Goal: Information Seeking & Learning: Find specific page/section

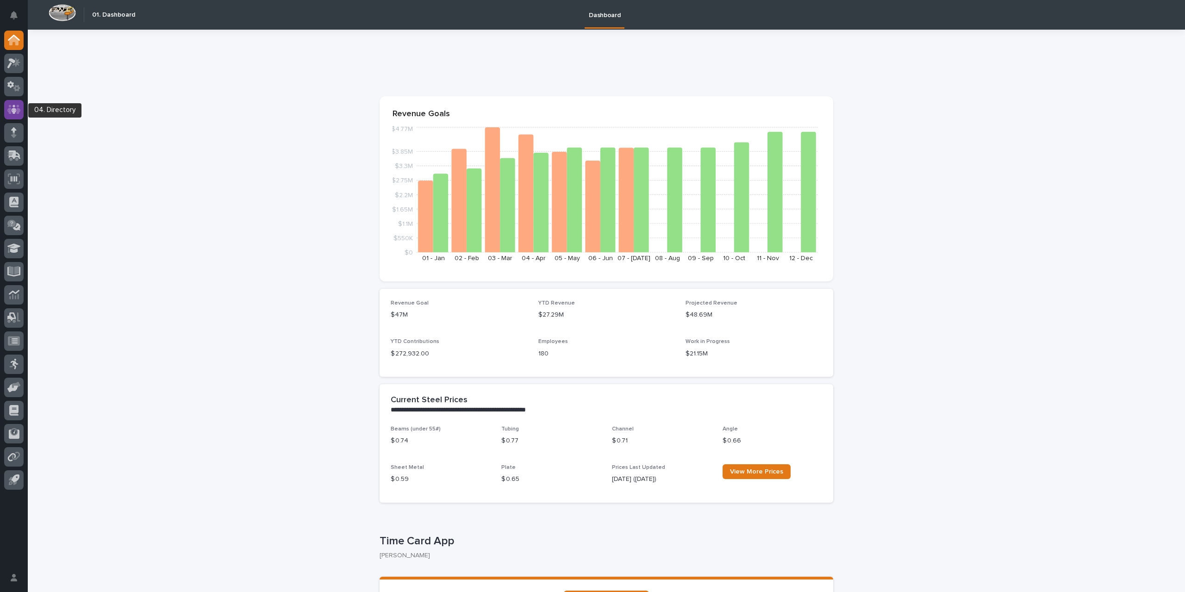
click at [16, 114] on icon at bounding box center [13, 109] width 13 height 11
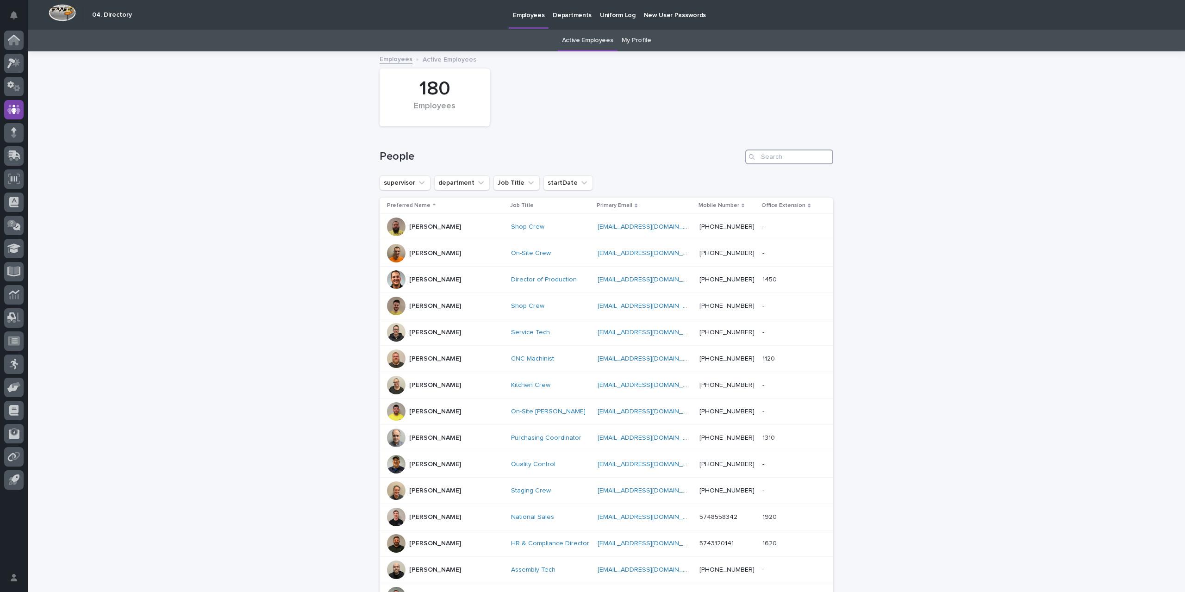
click at [785, 156] on input "Search" at bounding box center [789, 156] width 88 height 15
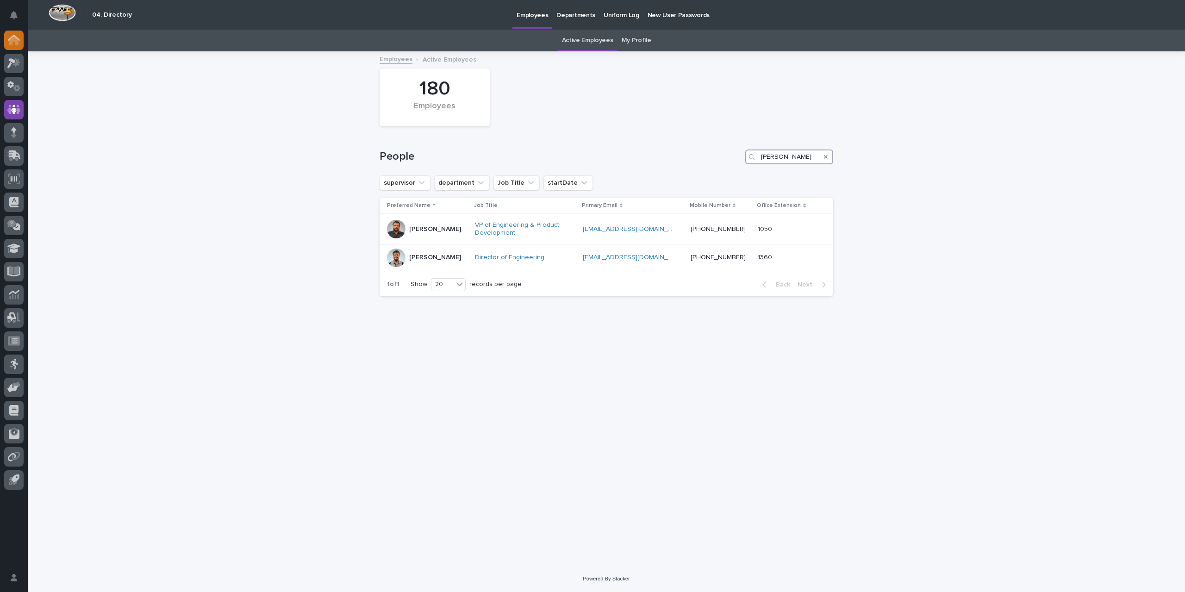
type input "[PERSON_NAME]"
click at [23, 36] on div at bounding box center [13, 40] width 19 height 19
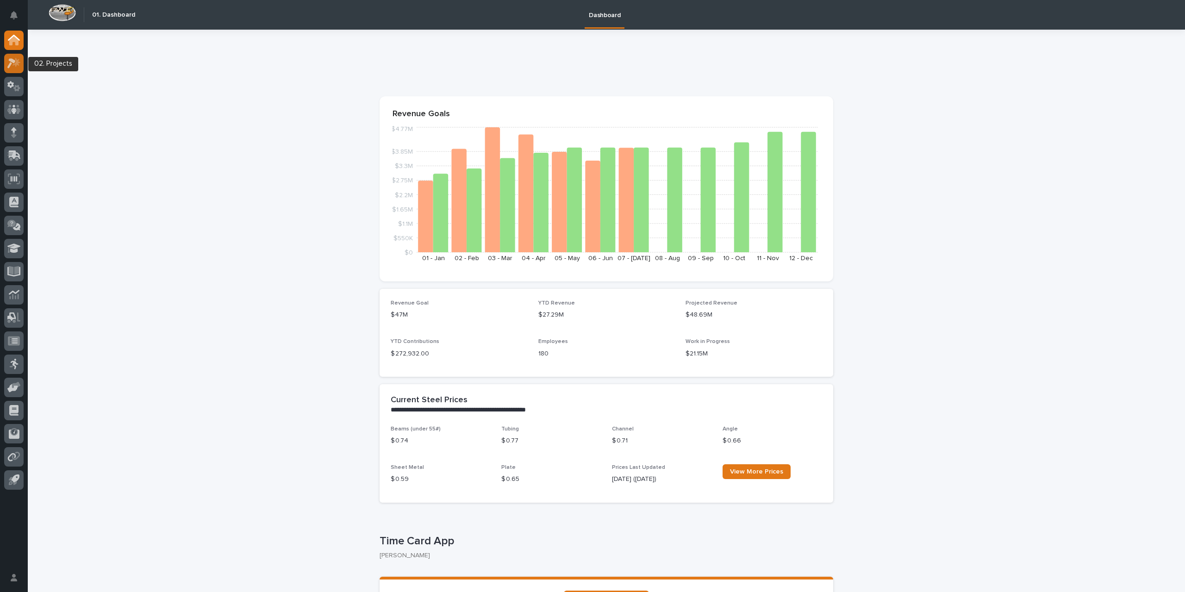
click at [19, 66] on icon at bounding box center [13, 63] width 13 height 11
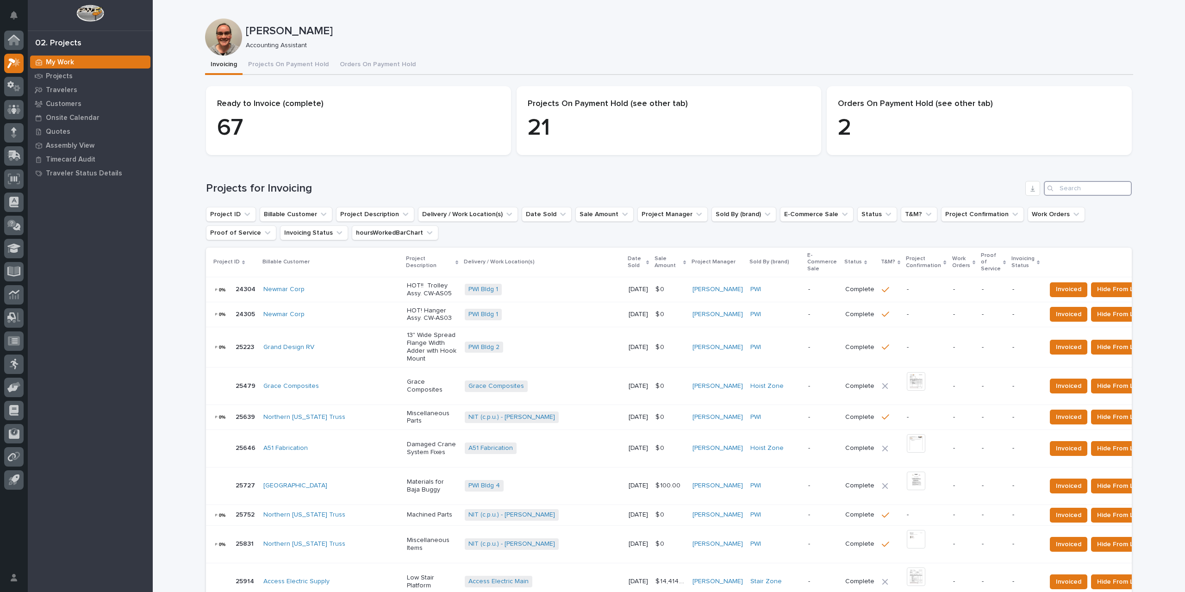
click at [1074, 191] on input "Search" at bounding box center [1088, 188] width 88 height 15
type input "26792"
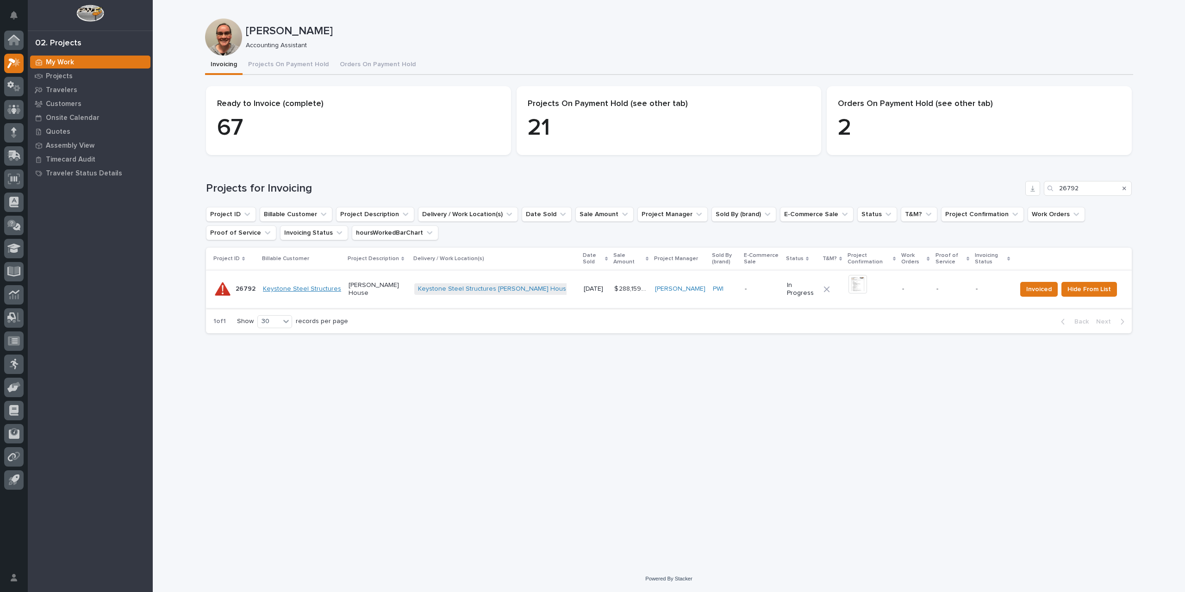
click at [312, 289] on link "Keystone Steel Structures" at bounding box center [302, 289] width 78 height 8
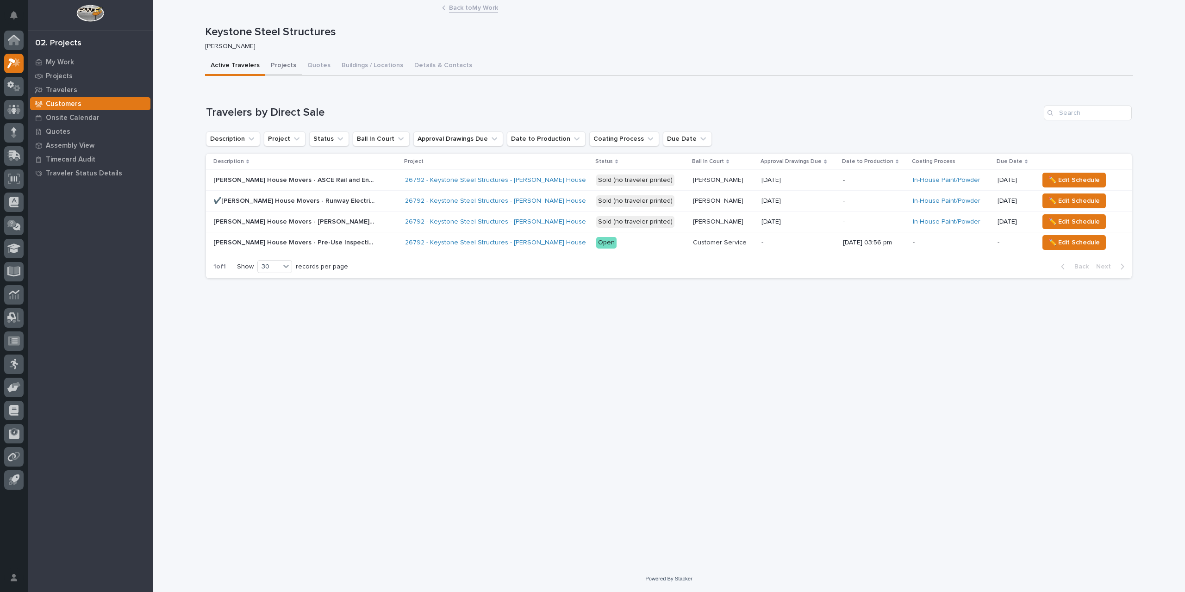
click at [280, 71] on button "Projects" at bounding box center [283, 65] width 37 height 19
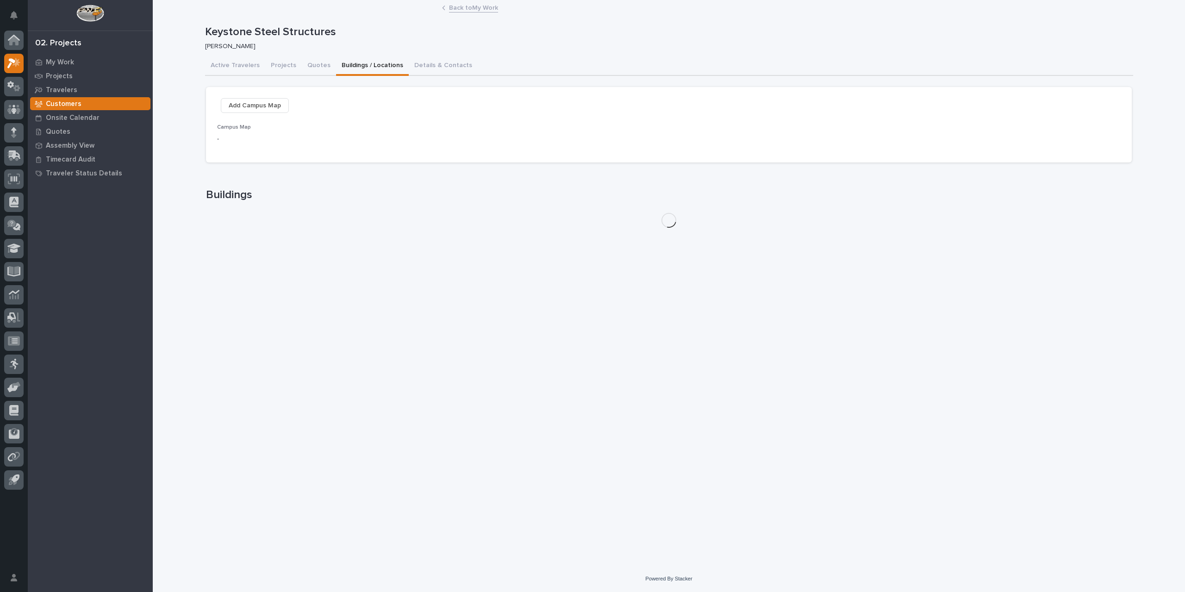
click at [375, 62] on button "Buildings / Locations" at bounding box center [372, 65] width 73 height 19
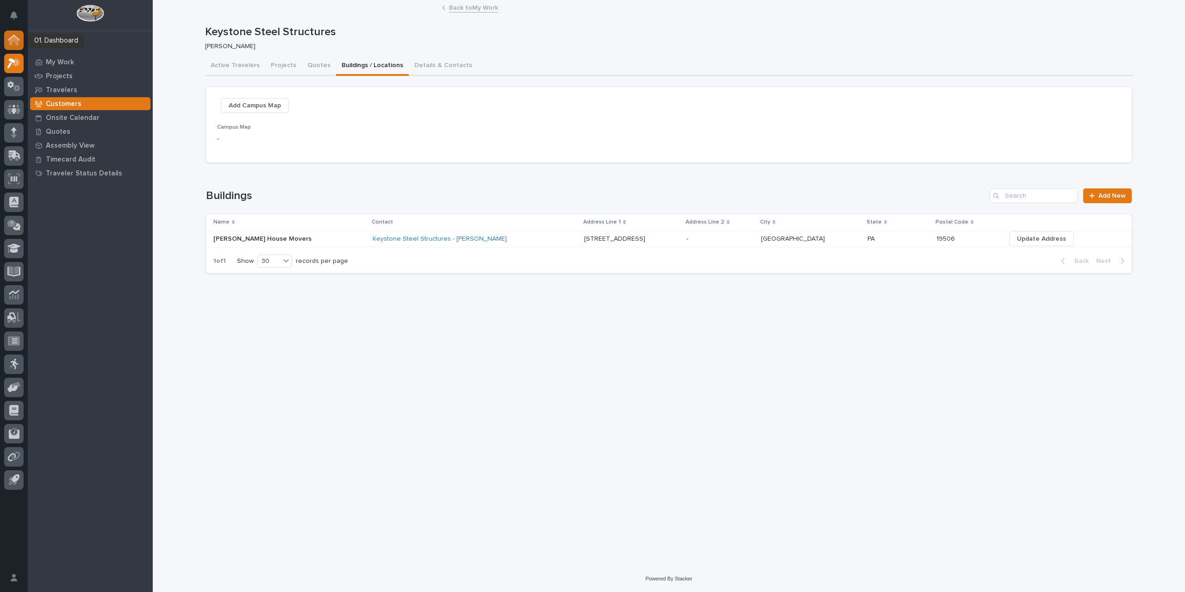
click at [10, 42] on icon at bounding box center [13, 40] width 9 height 9
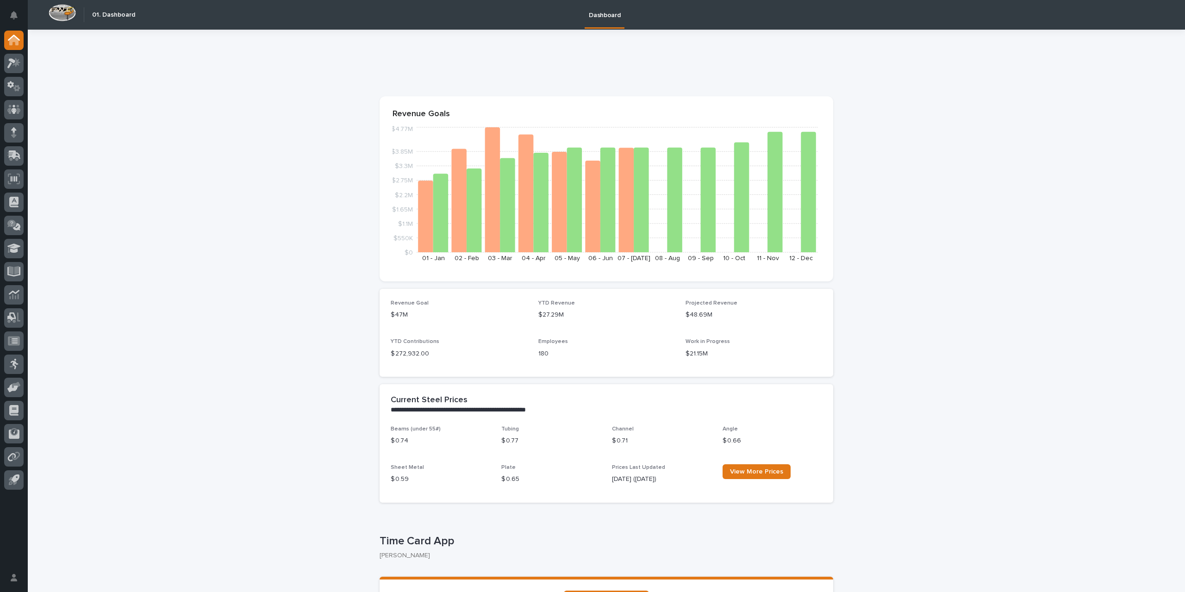
click at [19, 69] on div at bounding box center [13, 63] width 19 height 19
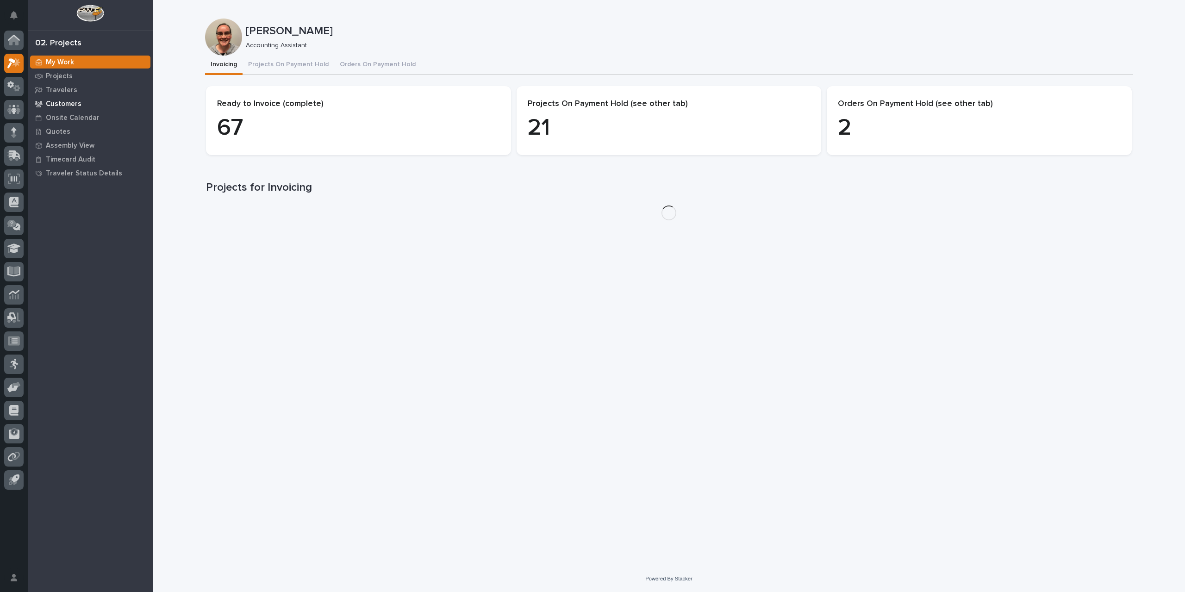
click at [75, 102] on p "Customers" at bounding box center [64, 104] width 36 height 8
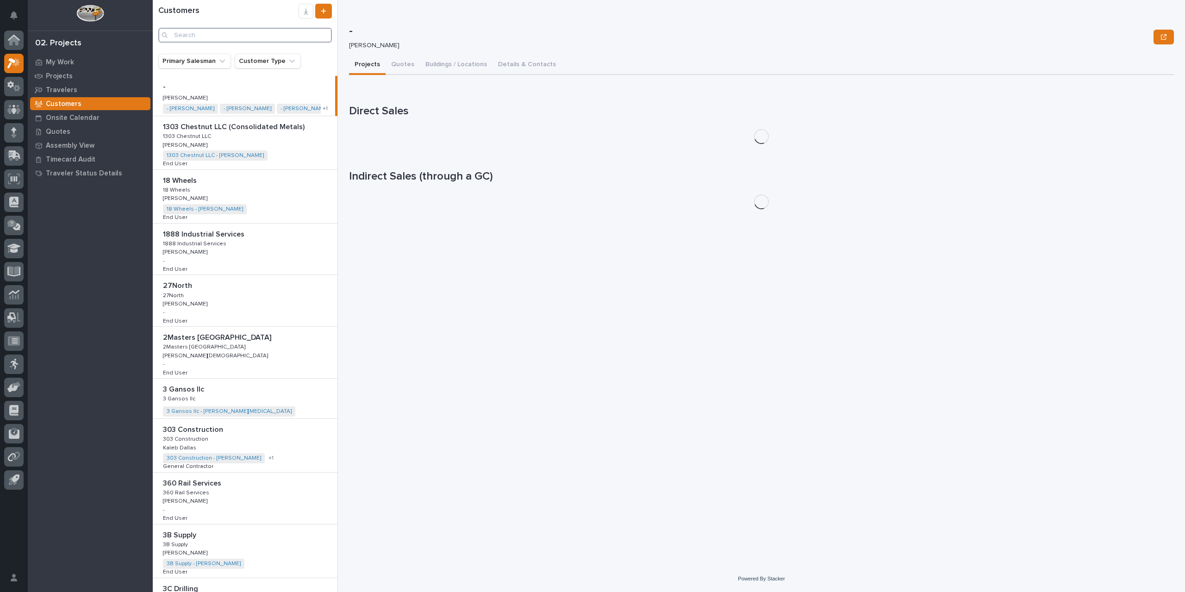
click at [233, 41] on input "Search" at bounding box center [245, 35] width 174 height 15
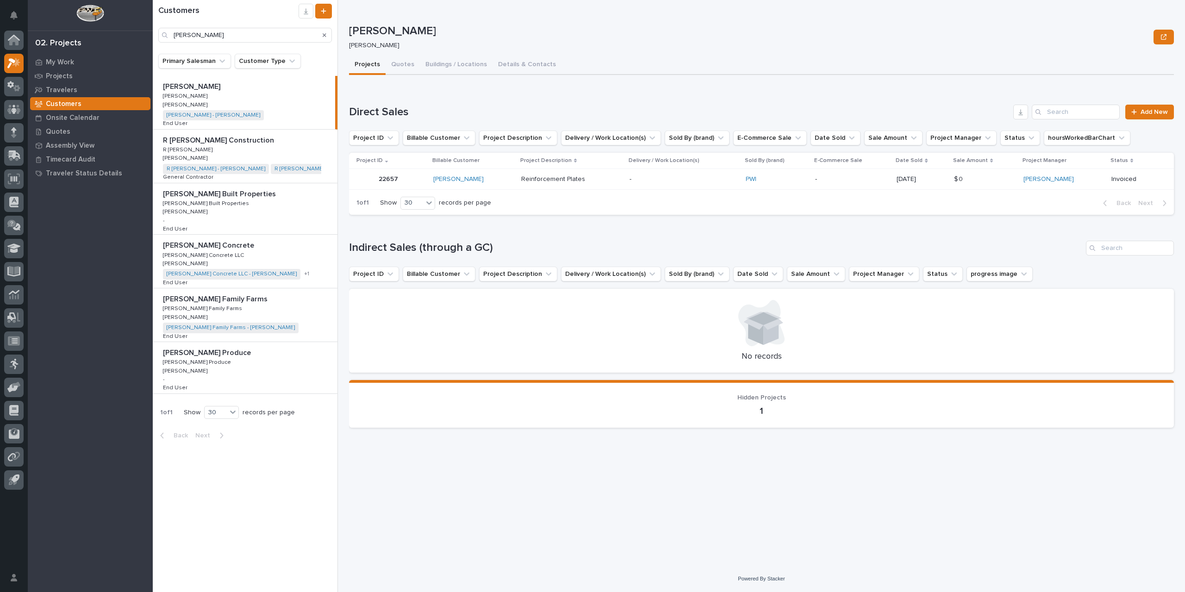
click at [204, 299] on p "[PERSON_NAME] Family Farms" at bounding box center [216, 298] width 106 height 11
type input "[PERSON_NAME]"
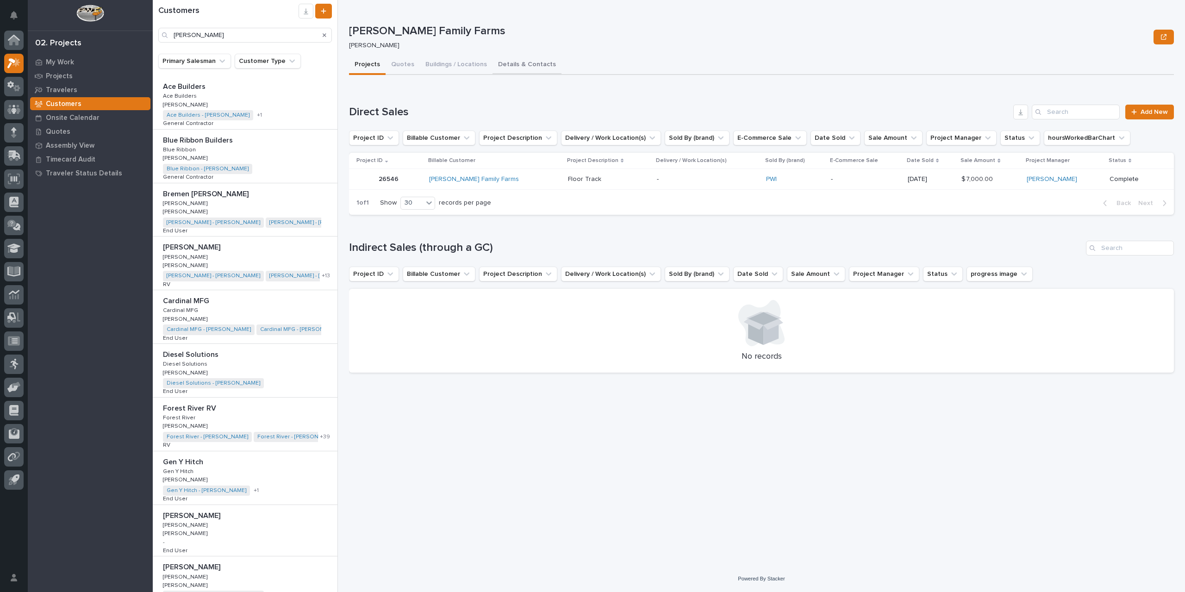
click at [510, 65] on button "Details & Contacts" at bounding box center [526, 65] width 69 height 19
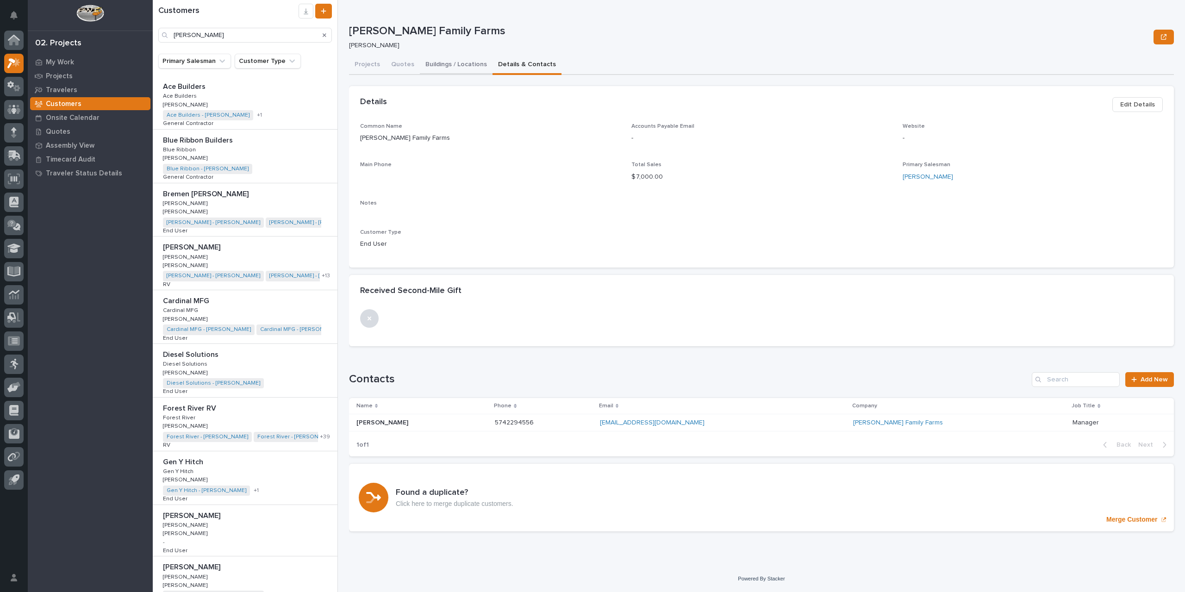
click at [456, 66] on button "Buildings / Locations" at bounding box center [456, 65] width 73 height 19
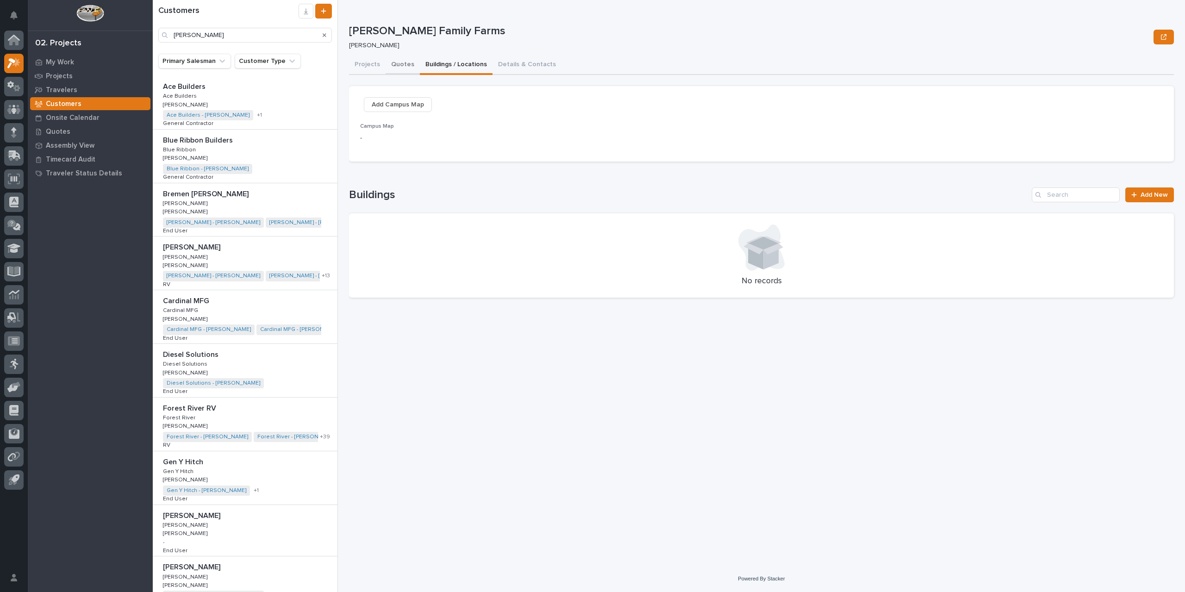
click at [392, 62] on button "Quotes" at bounding box center [403, 65] width 34 height 19
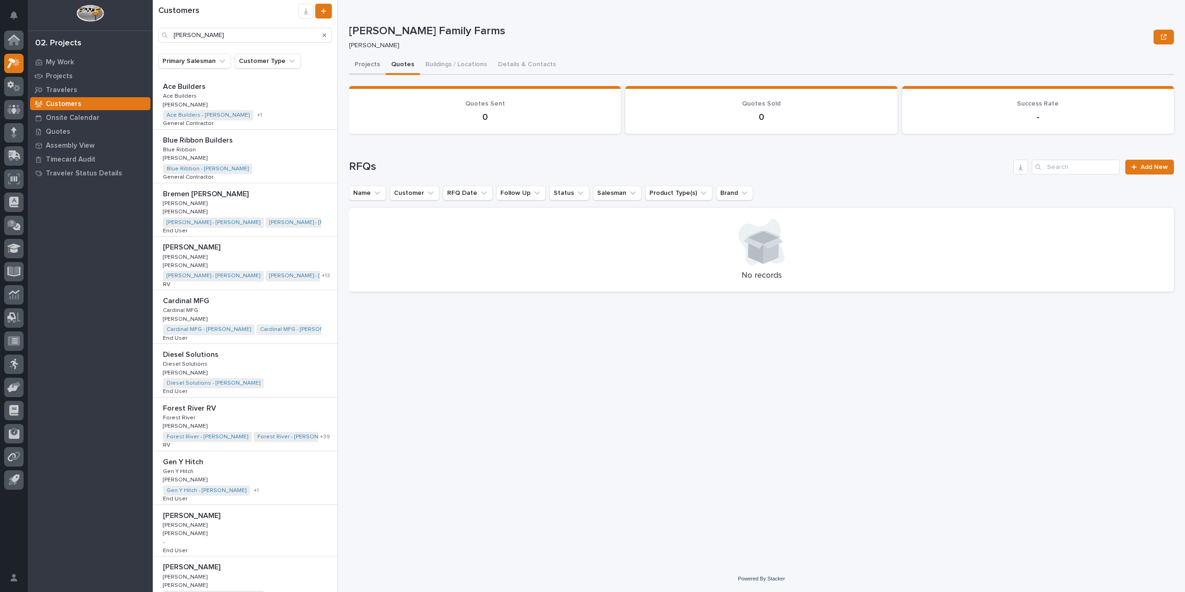
click at [360, 61] on button "Projects" at bounding box center [367, 65] width 37 height 19
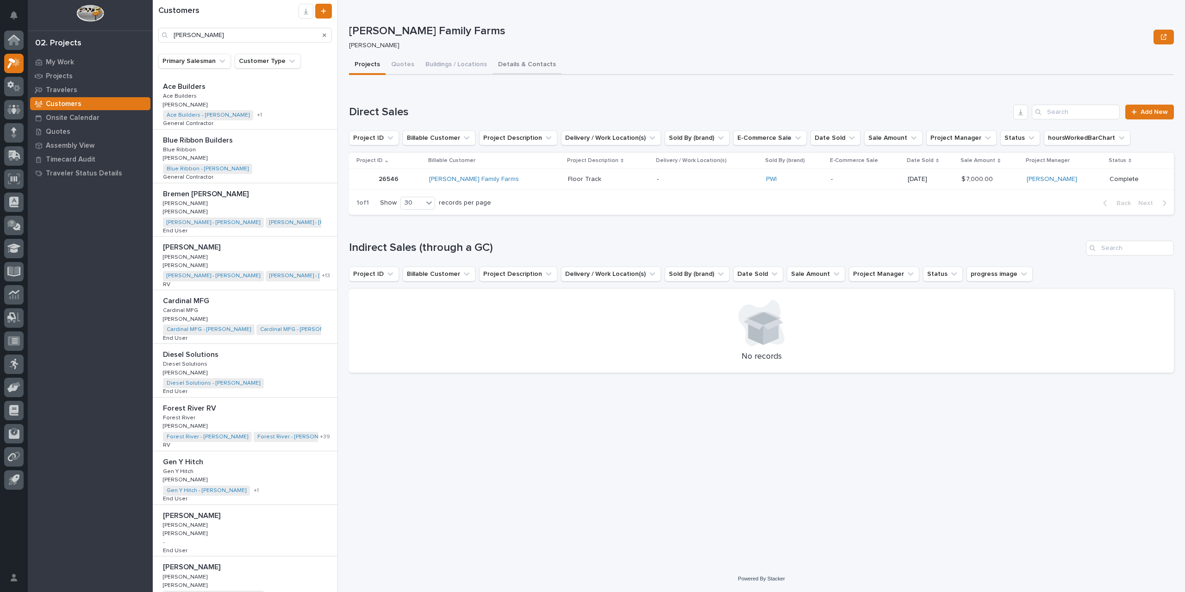
click at [523, 61] on button "Details & Contacts" at bounding box center [526, 65] width 69 height 19
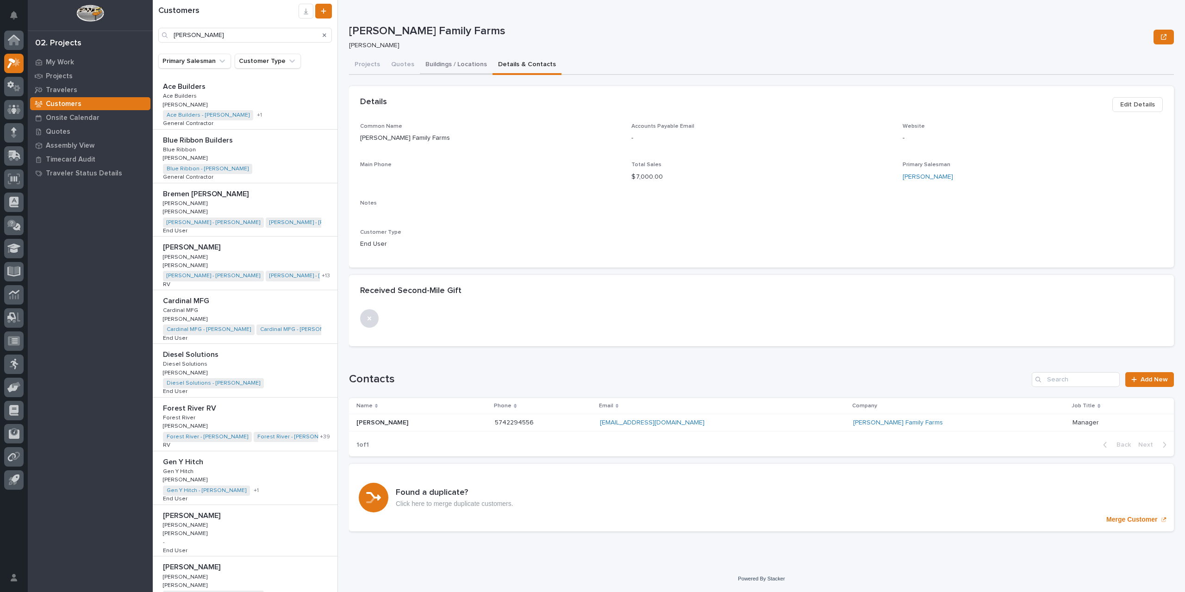
click at [449, 68] on button "Buildings / Locations" at bounding box center [456, 65] width 73 height 19
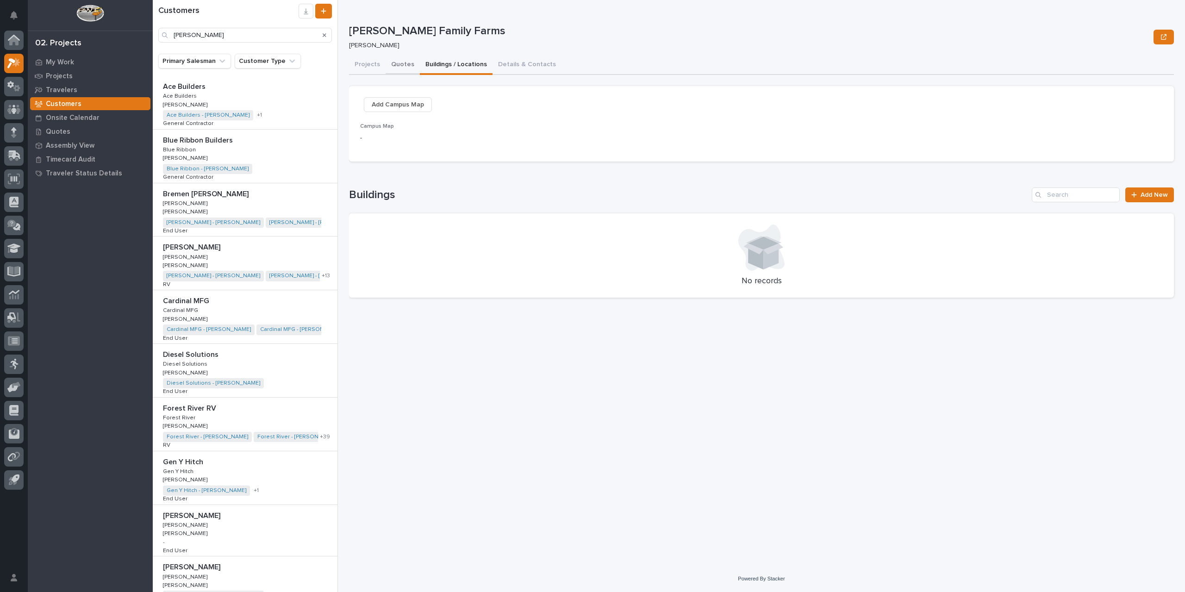
click at [398, 64] on button "Quotes" at bounding box center [403, 65] width 34 height 19
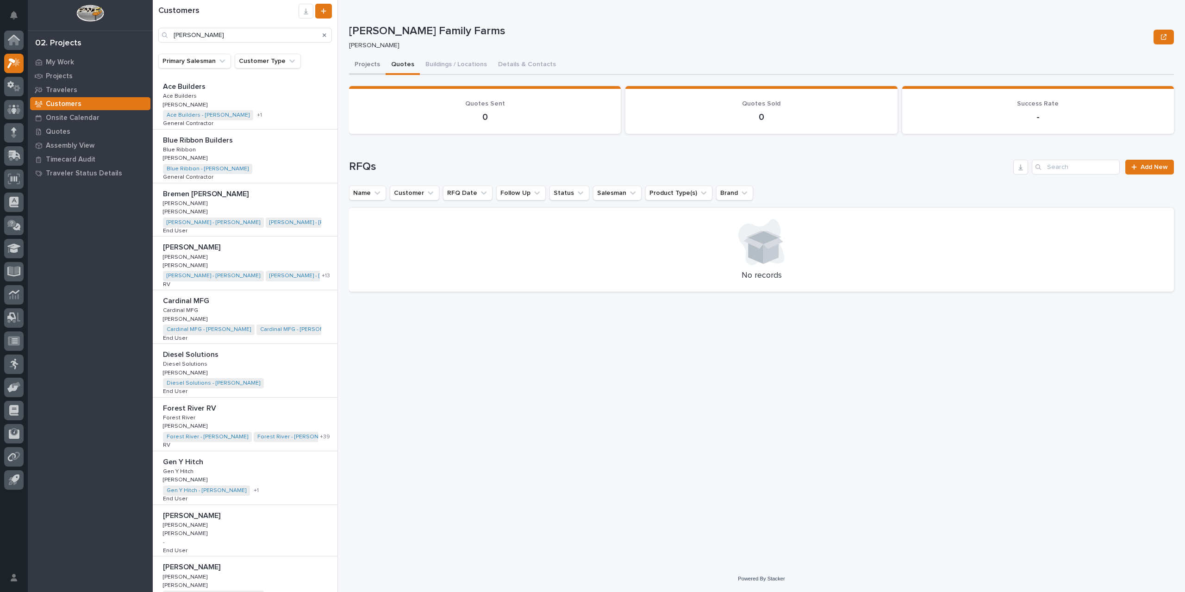
click at [367, 69] on button "Projects" at bounding box center [367, 65] width 37 height 19
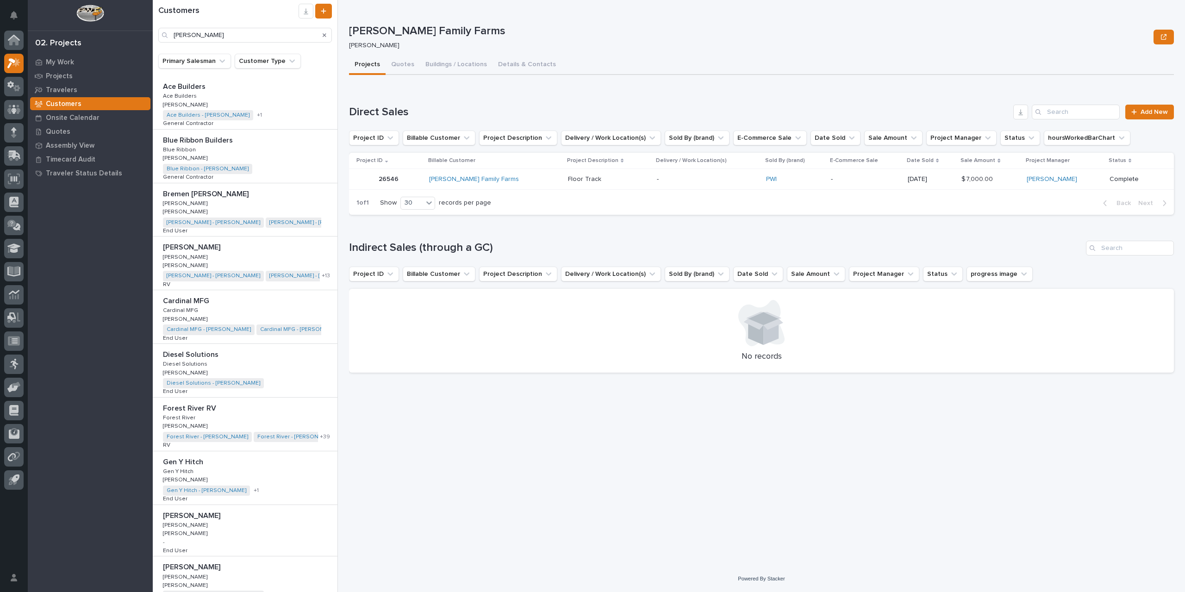
click at [597, 179] on p at bounding box center [608, 179] width 81 height 8
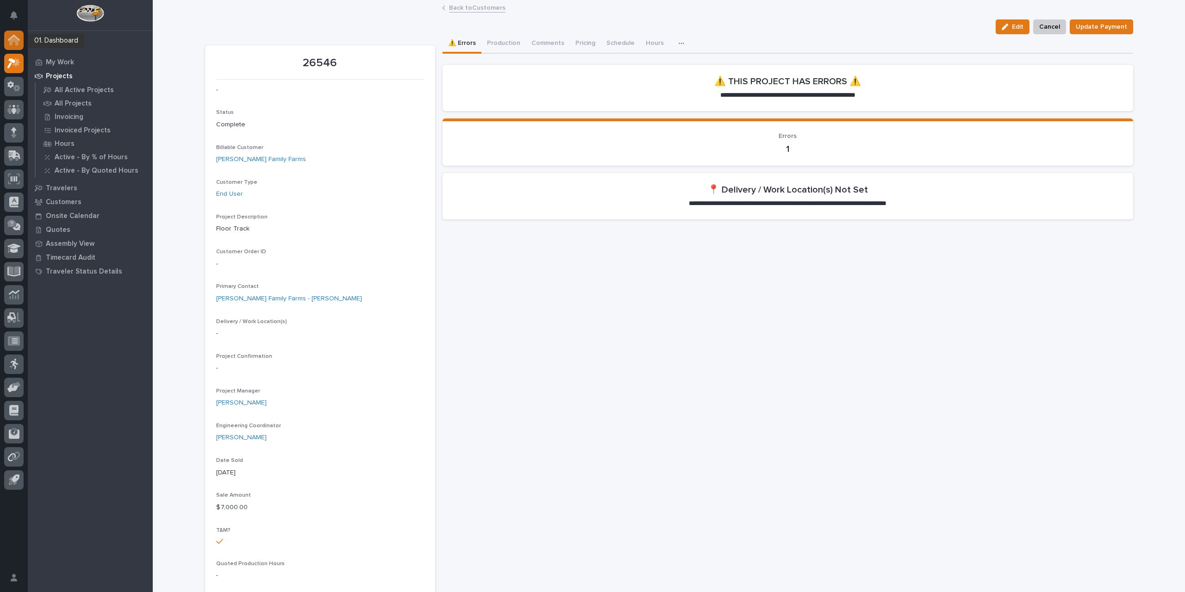
click at [7, 46] on div at bounding box center [13, 40] width 19 height 19
